Goal: Complete application form

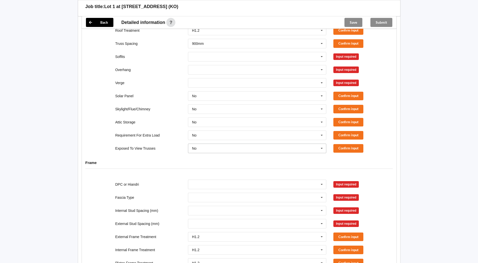
scroll to position [122, 0]
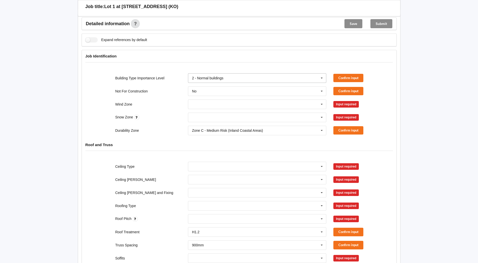
click at [321, 80] on icon at bounding box center [322, 78] width 8 height 9
click at [322, 106] on icon at bounding box center [322, 104] width 8 height 9
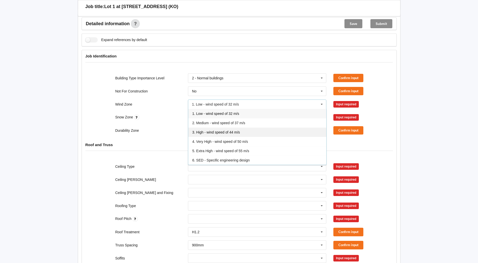
click at [238, 132] on span "3. High - wind speed of 44 m/s" at bounding box center [216, 132] width 48 height 4
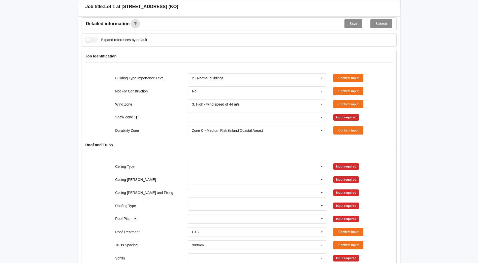
click at [322, 119] on icon at bounding box center [322, 117] width 8 height 9
click at [209, 126] on div "N0" at bounding box center [257, 126] width 138 height 9
click at [344, 77] on button "Confirm input" at bounding box center [348, 78] width 30 height 8
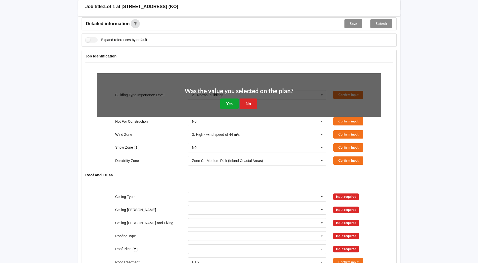
click at [225, 106] on button "Yes" at bounding box center [229, 103] width 18 height 10
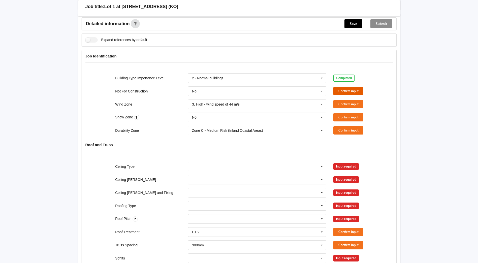
click at [357, 88] on button "Confirm input" at bounding box center [348, 91] width 30 height 8
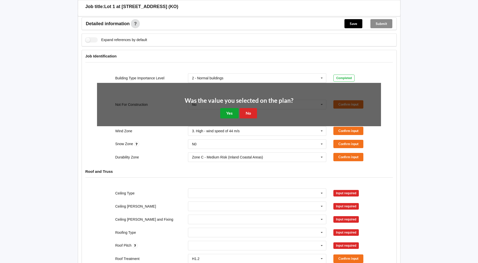
click at [227, 114] on button "Yes" at bounding box center [229, 113] width 18 height 10
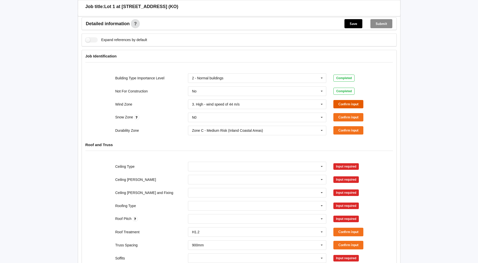
click at [344, 105] on button "Confirm input" at bounding box center [348, 104] width 30 height 8
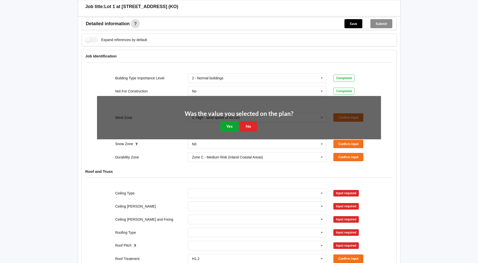
click at [224, 127] on button "Yes" at bounding box center [229, 126] width 18 height 10
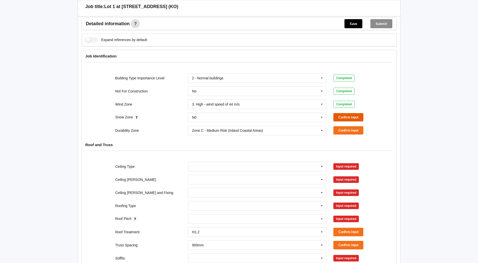
click at [346, 117] on button "Confirm input" at bounding box center [348, 117] width 30 height 8
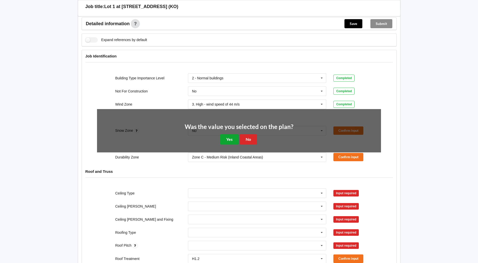
click at [227, 138] on button "Yes" at bounding box center [229, 139] width 18 height 10
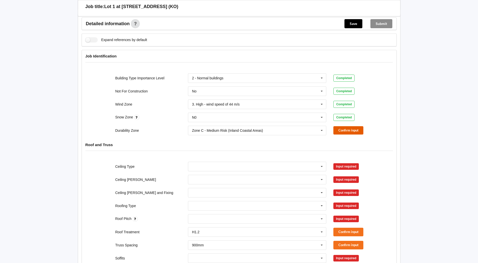
click at [353, 130] on button "Confirm input" at bounding box center [348, 130] width 30 height 8
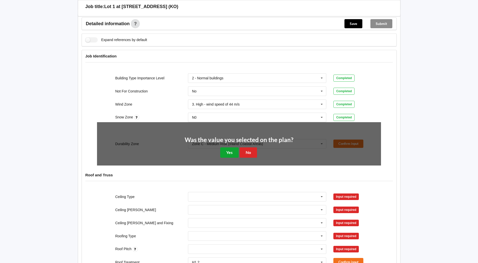
click at [228, 152] on button "Yes" at bounding box center [229, 152] width 18 height 10
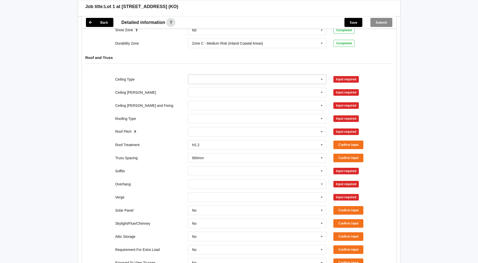
scroll to position [223, 0]
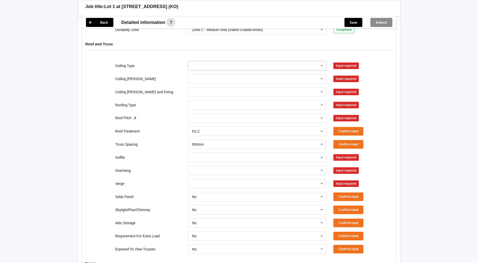
click at [324, 66] on icon at bounding box center [322, 65] width 8 height 9
click at [229, 101] on div "13mm Gib" at bounding box center [257, 102] width 138 height 9
click at [325, 82] on icon at bounding box center [322, 78] width 8 height 9
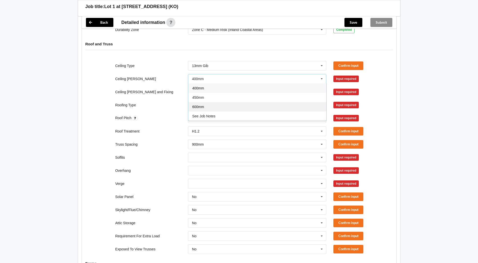
click at [224, 105] on div "600mm" at bounding box center [257, 106] width 138 height 9
click at [322, 92] on icon at bounding box center [322, 91] width 8 height 9
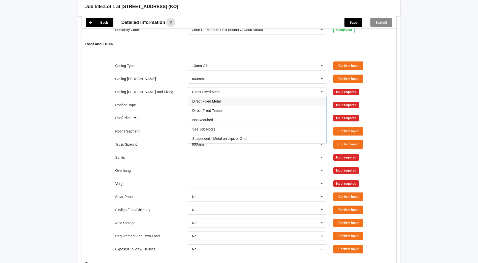
click at [231, 102] on div "Direct Fixed Metal" at bounding box center [257, 100] width 138 height 9
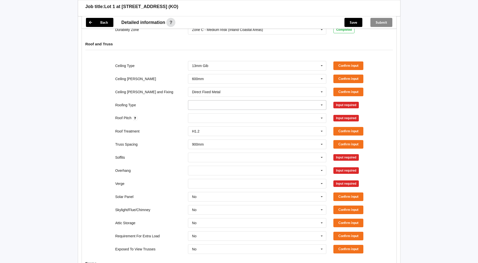
click at [321, 108] on icon at bounding box center [322, 105] width 8 height 9
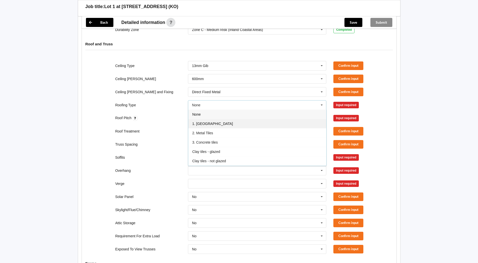
click at [206, 123] on span "1. [GEOGRAPHIC_DATA]" at bounding box center [212, 124] width 41 height 4
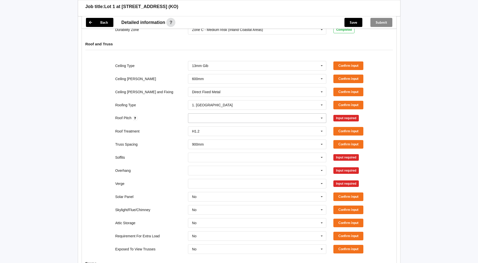
click at [322, 122] on icon at bounding box center [322, 118] width 8 height 9
click at [202, 121] on div "None" at bounding box center [257, 118] width 139 height 10
type input "17.5"
click at [203, 128] on b "17.5" at bounding box center [201, 127] width 7 height 4
click at [344, 68] on button "Confirm input" at bounding box center [348, 65] width 30 height 8
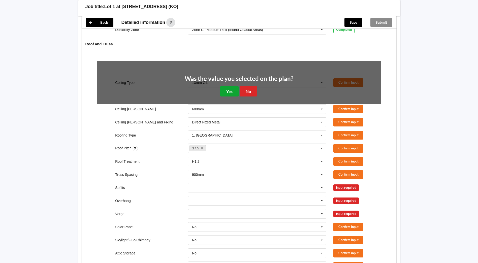
click at [225, 92] on button "Yes" at bounding box center [229, 91] width 18 height 10
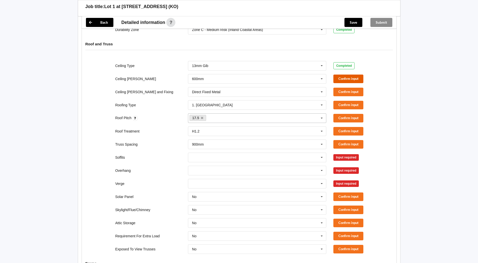
click at [342, 80] on button "Confirm input" at bounding box center [348, 79] width 30 height 8
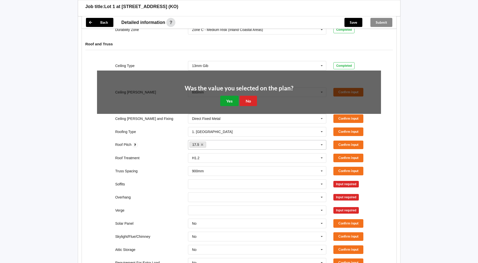
click at [226, 97] on button "Yes" at bounding box center [229, 101] width 18 height 10
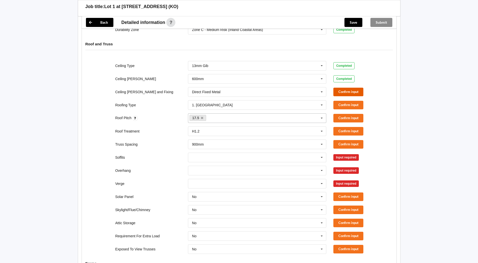
click at [347, 89] on button "Confirm input" at bounding box center [348, 92] width 30 height 8
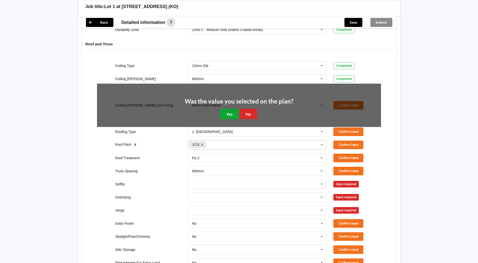
click at [231, 110] on button "Yes" at bounding box center [229, 114] width 18 height 10
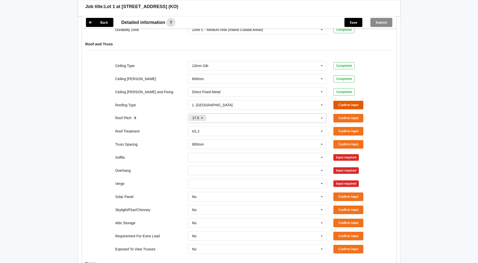
click at [344, 105] on button "Confirm input" at bounding box center [348, 105] width 30 height 8
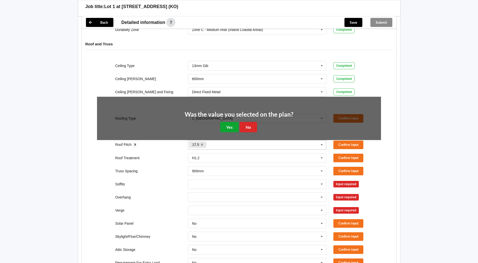
click at [236, 125] on button "Yes" at bounding box center [229, 127] width 18 height 10
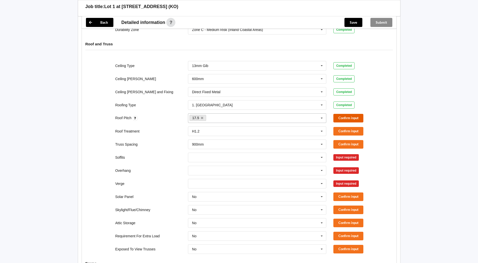
click at [346, 117] on button "Confirm input" at bounding box center [348, 118] width 30 height 8
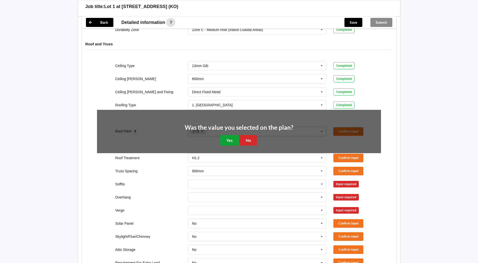
click at [222, 140] on button "Yes" at bounding box center [229, 140] width 18 height 10
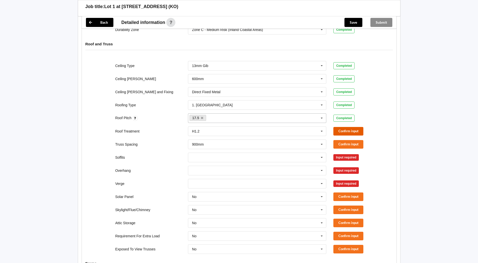
click at [343, 133] on button "Confirm input" at bounding box center [348, 131] width 30 height 8
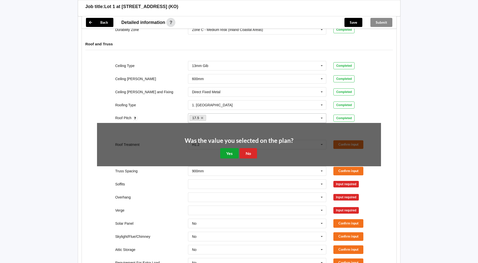
click at [224, 152] on button "Yes" at bounding box center [229, 153] width 18 height 10
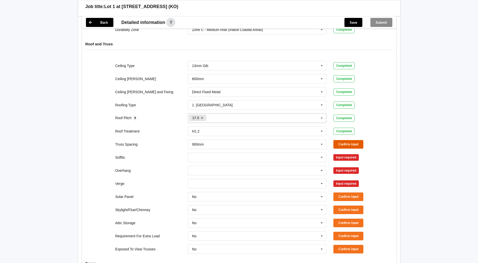
click at [342, 143] on button "Confirm input" at bounding box center [348, 144] width 30 height 8
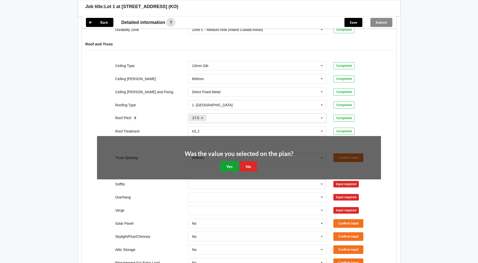
click at [222, 164] on button "Yes" at bounding box center [229, 166] width 18 height 10
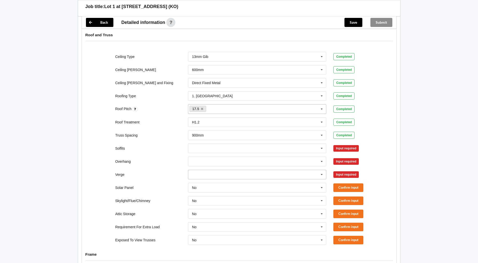
scroll to position [248, 0]
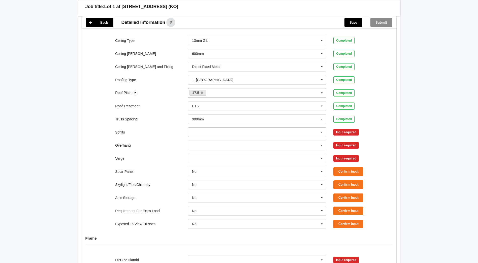
click at [322, 132] on icon at bounding box center [322, 132] width 8 height 9
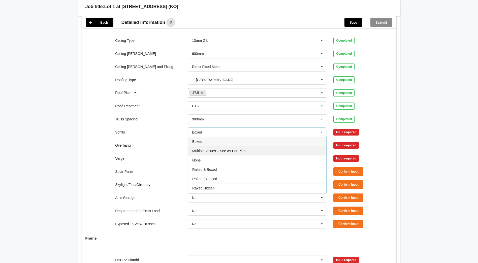
click at [225, 154] on div "Multiple Values – See As Per Plan" at bounding box center [257, 150] width 138 height 9
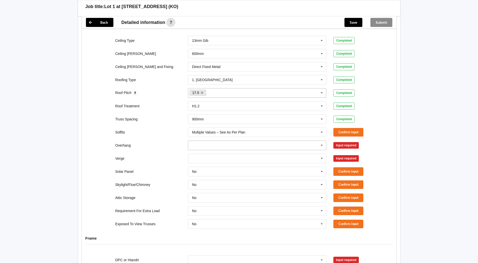
click at [320, 146] on icon at bounding box center [322, 145] width 8 height 9
click at [204, 189] on div "Multiple Values – See As Per Plan" at bounding box center [257, 191] width 138 height 9
click at [322, 159] on icon at bounding box center [322, 158] width 8 height 9
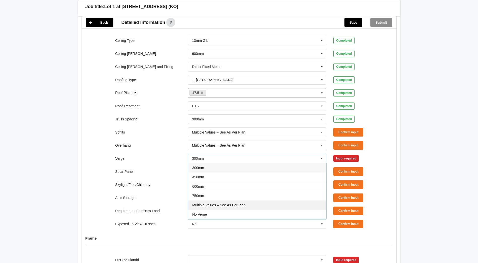
click at [201, 205] on span "Multiple Values – See As Per Plan" at bounding box center [218, 205] width 53 height 4
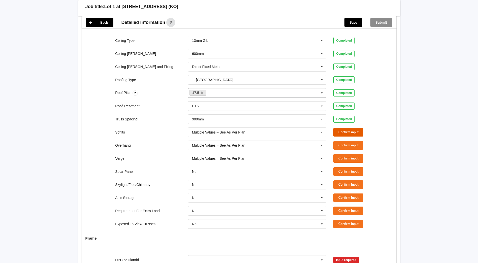
click at [353, 134] on button "Confirm input" at bounding box center [348, 132] width 30 height 8
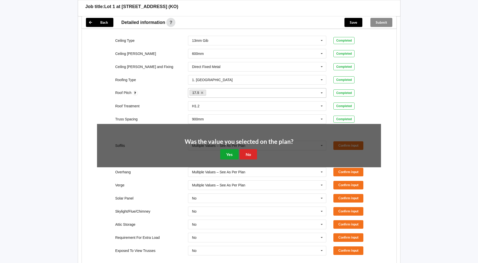
click at [231, 153] on button "Yes" at bounding box center [229, 154] width 18 height 10
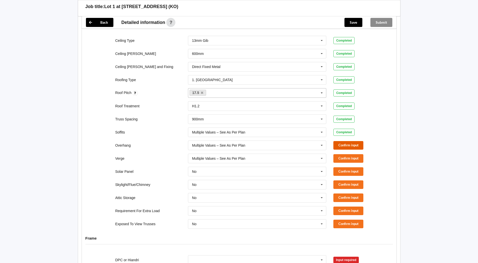
click at [353, 149] on button "Confirm input" at bounding box center [348, 145] width 30 height 8
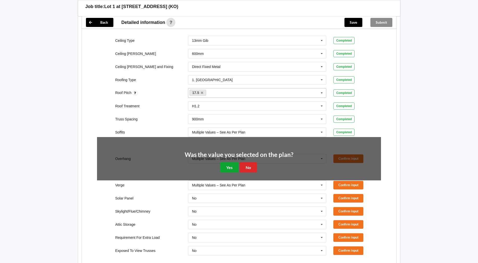
click at [221, 166] on button "Yes" at bounding box center [229, 167] width 18 height 10
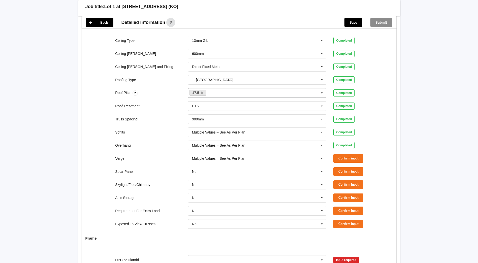
click at [370, 157] on div "Confirm input" at bounding box center [357, 158] width 48 height 8
click at [356, 157] on button "Confirm input" at bounding box center [348, 158] width 30 height 8
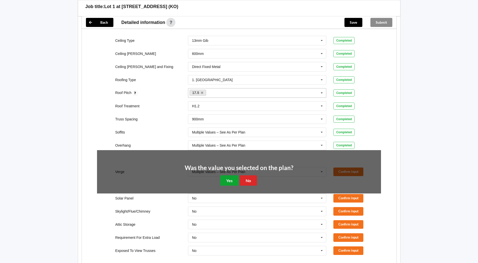
click at [224, 181] on button "Yes" at bounding box center [229, 180] width 18 height 10
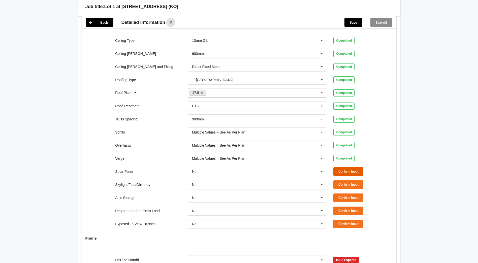
click at [355, 173] on button "Confirm input" at bounding box center [348, 171] width 30 height 8
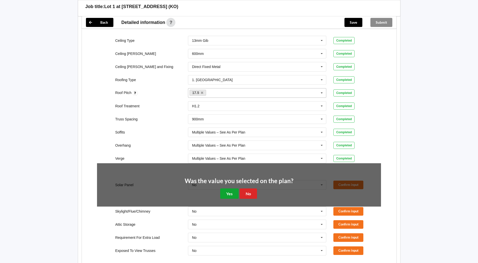
click at [223, 192] on button "Yes" at bounding box center [229, 193] width 18 height 10
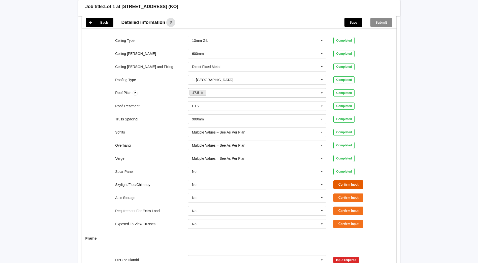
click at [362, 182] on button "Confirm input" at bounding box center [348, 184] width 30 height 8
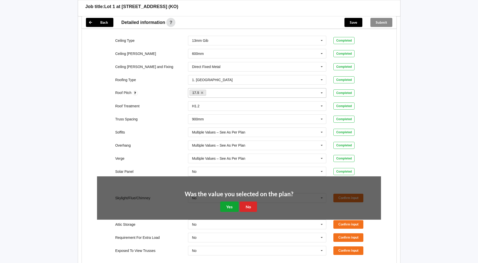
click at [230, 204] on button "Yes" at bounding box center [229, 207] width 18 height 10
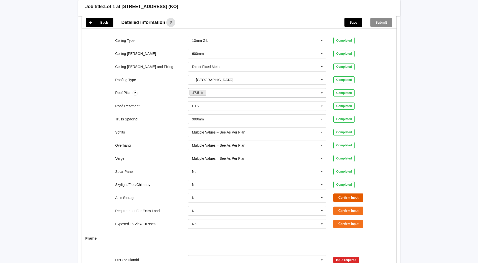
click at [335, 201] on button "Confirm input" at bounding box center [348, 197] width 30 height 8
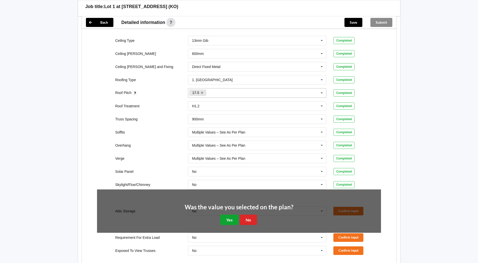
click at [221, 217] on button "Yes" at bounding box center [229, 220] width 18 height 10
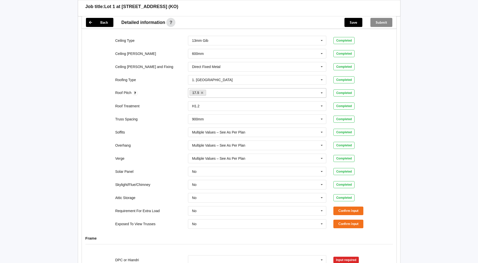
click at [353, 216] on div "Exposed To View Trusses No No Yes Confirm input" at bounding box center [238, 224] width 291 height 17
click at [343, 209] on button "Confirm input" at bounding box center [348, 211] width 30 height 8
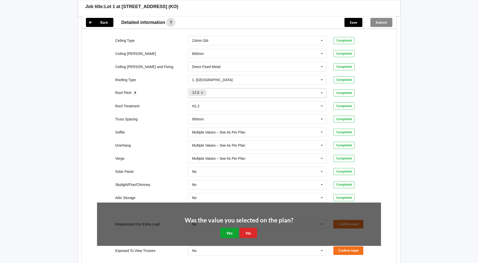
click at [224, 230] on button "Yes" at bounding box center [229, 233] width 18 height 10
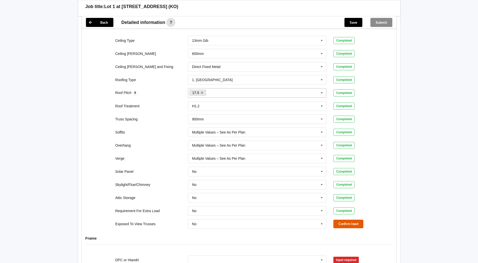
click at [347, 225] on button "Confirm input" at bounding box center [348, 224] width 30 height 8
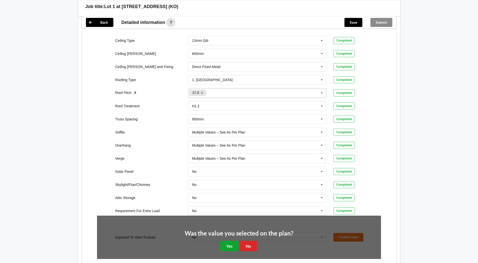
click at [229, 243] on button "Yes" at bounding box center [229, 246] width 18 height 10
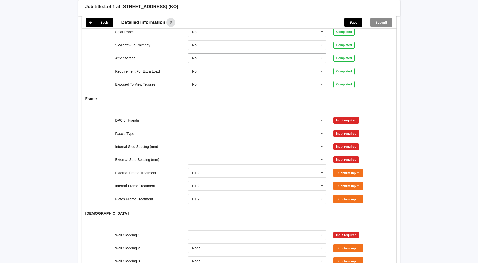
scroll to position [400, 0]
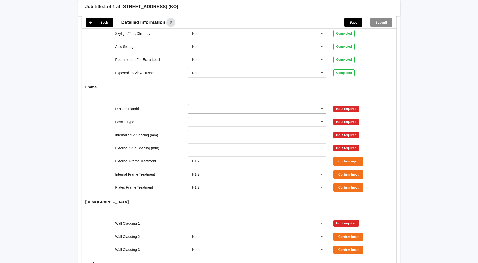
click at [323, 111] on icon at bounding box center [322, 108] width 8 height 9
click at [212, 118] on div "DPC Fitted" at bounding box center [257, 117] width 138 height 9
drag, startPoint x: 322, startPoint y: 123, endPoint x: 304, endPoint y: 125, distance: 18.2
click at [322, 124] on icon at bounding box center [322, 121] width 8 height 9
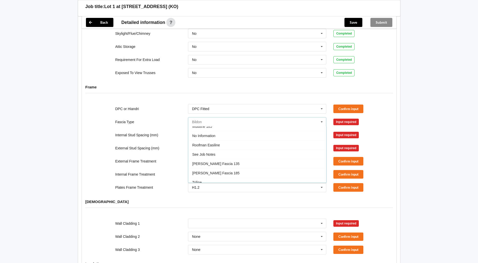
scroll to position [168, 0]
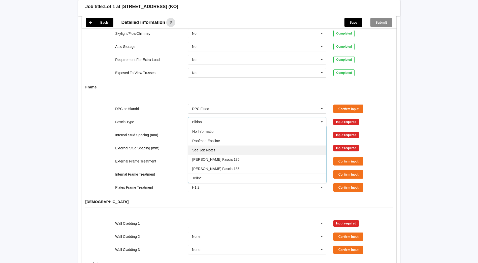
click at [211, 152] on span "See Job Notes" at bounding box center [203, 150] width 23 height 4
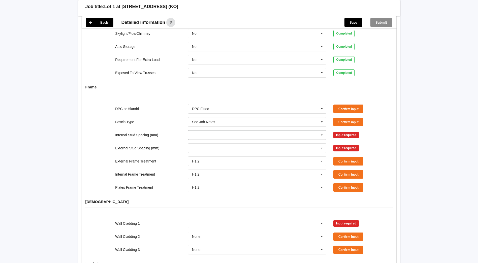
click at [321, 135] on icon at bounding box center [322, 134] width 8 height 9
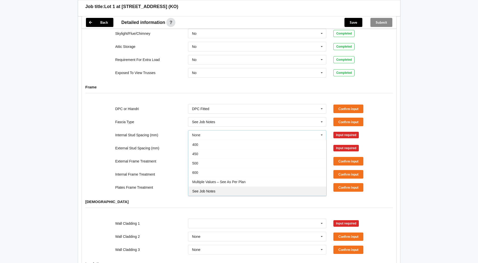
click at [213, 189] on span "See Job Notes" at bounding box center [203, 191] width 23 height 4
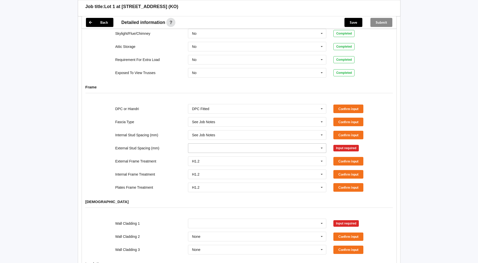
click at [320, 148] on icon at bounding box center [322, 148] width 8 height 9
click at [206, 202] on div "See Job Notes" at bounding box center [257, 204] width 138 height 9
click at [349, 103] on div "DPC or Hiandri DPC Fitted DPC Fitted HIANDRI Fitted Not Required See Job Notes …" at bounding box center [238, 109] width 291 height 17
click at [346, 107] on button "Confirm input" at bounding box center [348, 109] width 30 height 8
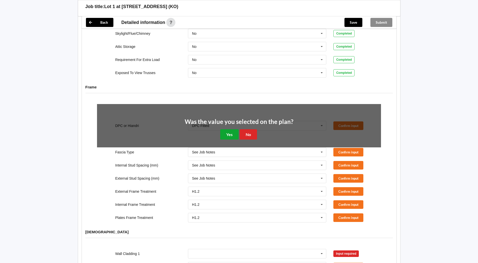
click at [229, 133] on button "Yes" at bounding box center [229, 134] width 18 height 10
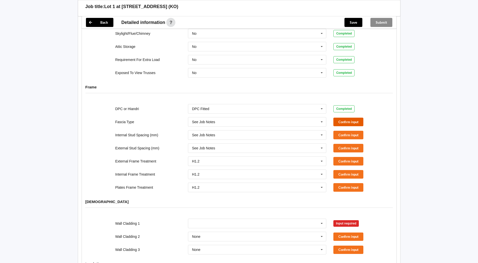
click at [350, 121] on button "Confirm input" at bounding box center [348, 122] width 30 height 8
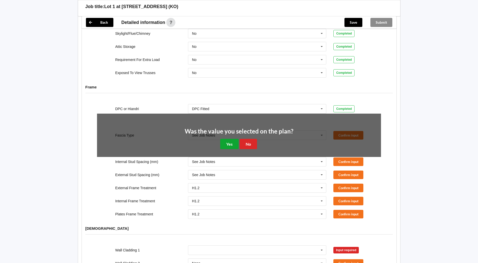
click at [229, 146] on button "Yes" at bounding box center [229, 144] width 18 height 10
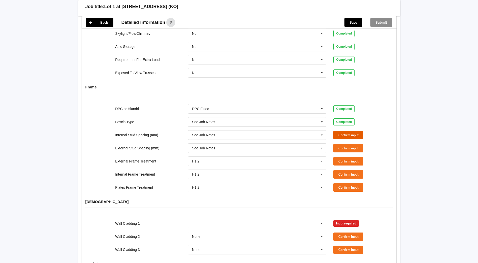
click at [359, 135] on button "Confirm input" at bounding box center [348, 135] width 30 height 8
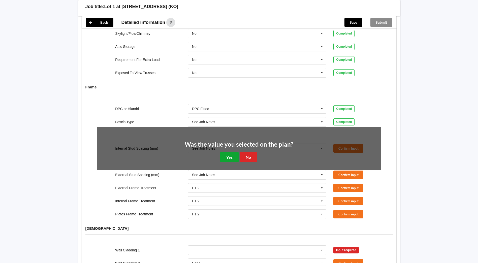
click at [237, 158] on button "Yes" at bounding box center [229, 157] width 18 height 10
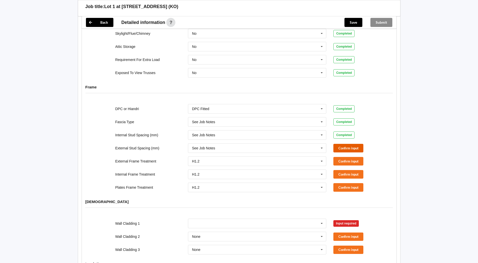
click at [360, 145] on button "Confirm input" at bounding box center [348, 148] width 30 height 8
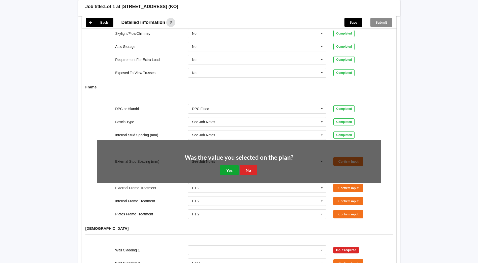
click at [234, 170] on button "Yes" at bounding box center [229, 170] width 18 height 10
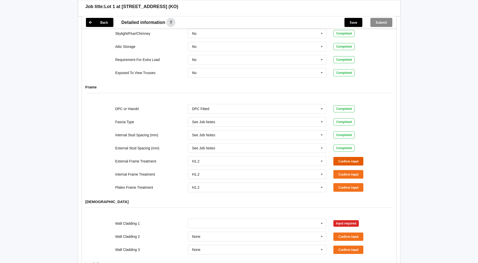
click at [338, 161] on button "Confirm input" at bounding box center [348, 161] width 30 height 8
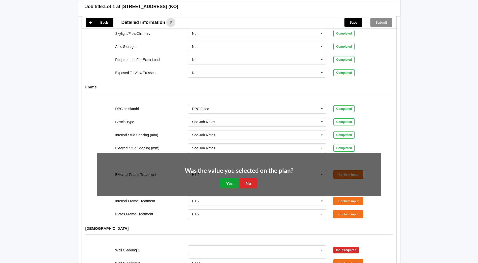
click at [225, 181] on button "Yes" at bounding box center [229, 183] width 18 height 10
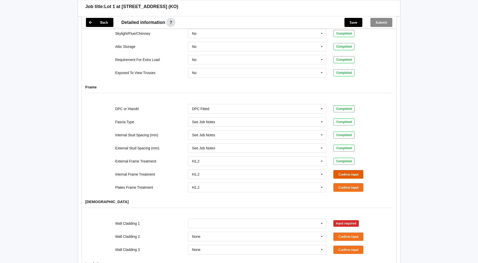
click at [350, 175] on button "Confirm input" at bounding box center [348, 174] width 30 height 8
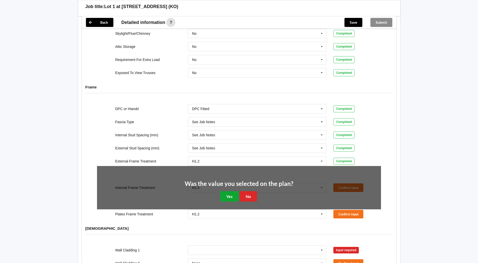
click at [232, 194] on button "Yes" at bounding box center [229, 196] width 18 height 10
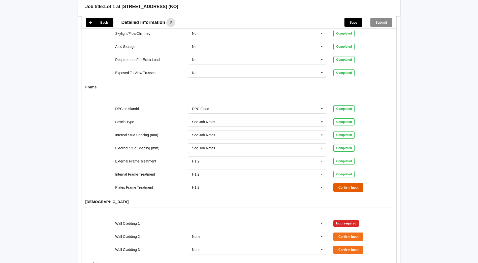
click at [343, 187] on button "Confirm input" at bounding box center [348, 187] width 30 height 8
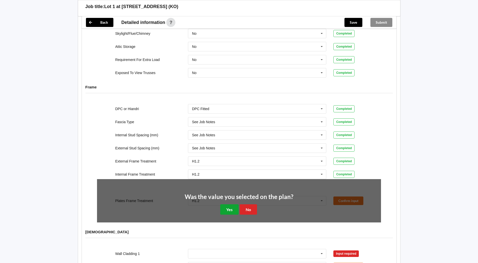
click at [222, 208] on button "Yes" at bounding box center [229, 209] width 18 height 10
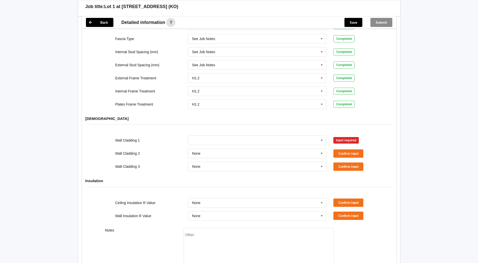
scroll to position [500, 0]
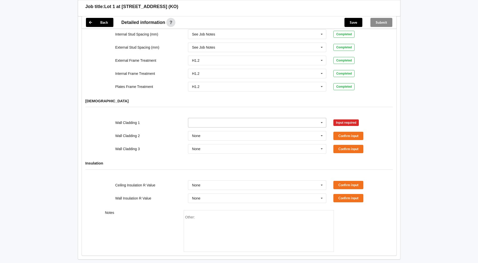
click at [322, 126] on icon at bounding box center [322, 122] width 8 height 9
click at [216, 158] on div "See Job Notes" at bounding box center [257, 157] width 138 height 9
click at [356, 124] on button "Confirm input" at bounding box center [348, 123] width 30 height 8
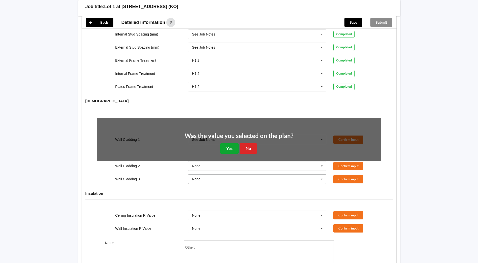
click at [223, 150] on button "Yes" at bounding box center [229, 148] width 18 height 10
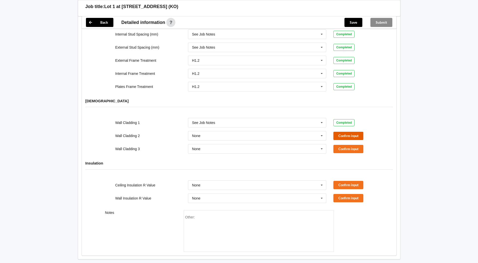
click at [353, 136] on button "Confirm input" at bounding box center [348, 136] width 30 height 8
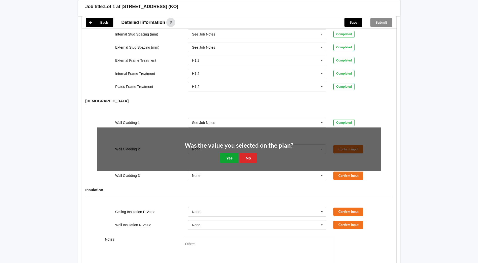
click at [227, 159] on button "Yes" at bounding box center [229, 158] width 18 height 10
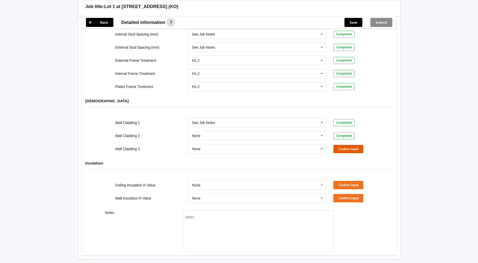
click at [359, 149] on button "Confirm input" at bounding box center [348, 149] width 30 height 8
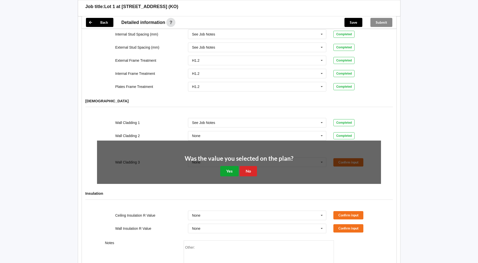
click at [226, 172] on button "Yes" at bounding box center [229, 171] width 18 height 10
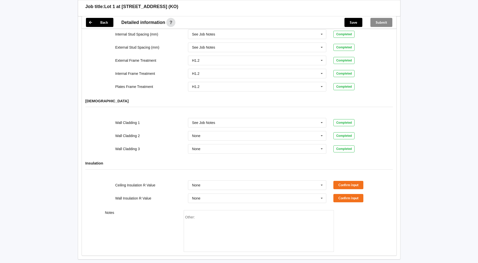
click at [367, 188] on div "Confirm input" at bounding box center [357, 185] width 48 height 8
click at [360, 185] on button "Confirm input" at bounding box center [348, 185] width 30 height 8
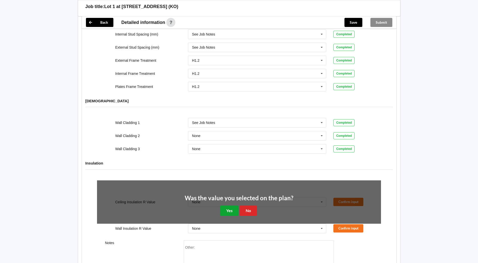
click at [221, 213] on button "Yes" at bounding box center [229, 211] width 18 height 10
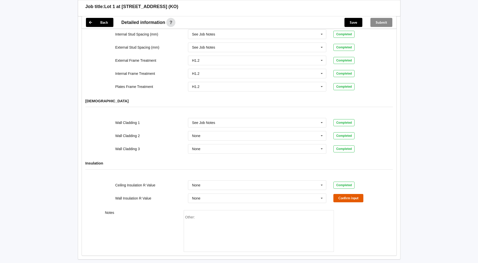
click at [346, 199] on button "Confirm input" at bounding box center [348, 198] width 30 height 8
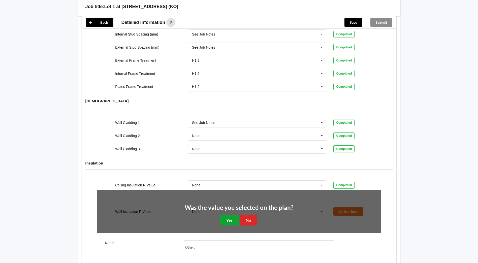
click at [233, 220] on button "Yes" at bounding box center [229, 220] width 18 height 10
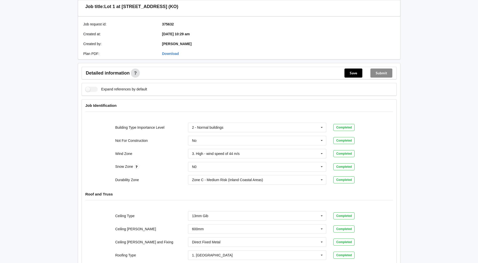
scroll to position [76, 0]
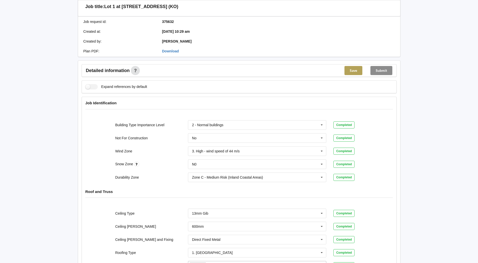
click at [352, 71] on button "Save" at bounding box center [353, 70] width 18 height 9
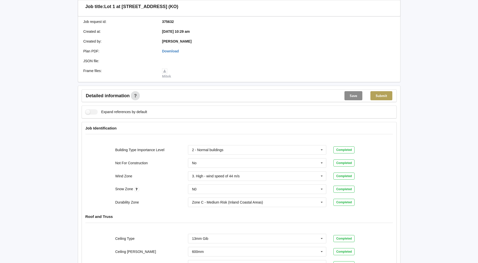
click at [378, 94] on button "Submit" at bounding box center [381, 95] width 22 height 9
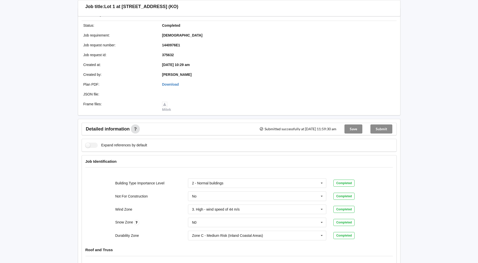
scroll to position [0, 0]
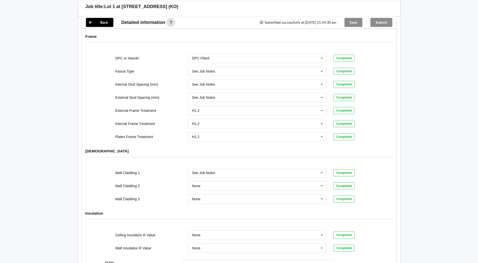
scroll to position [550, 0]
